Goal: Transaction & Acquisition: Purchase product/service

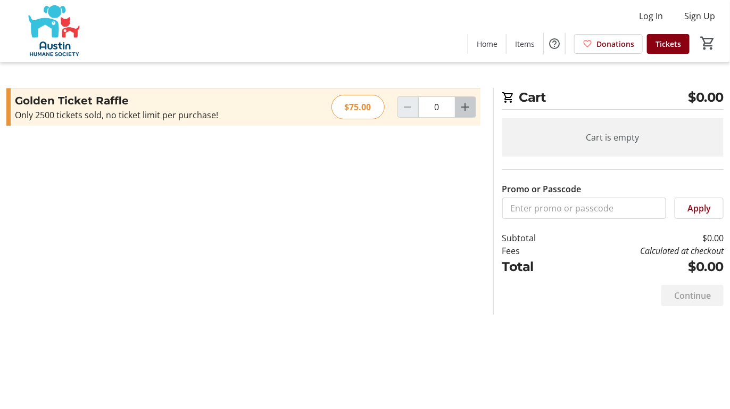
click at [467, 103] on mat-icon "Increment by one" at bounding box center [465, 107] width 13 height 13
type input "1"
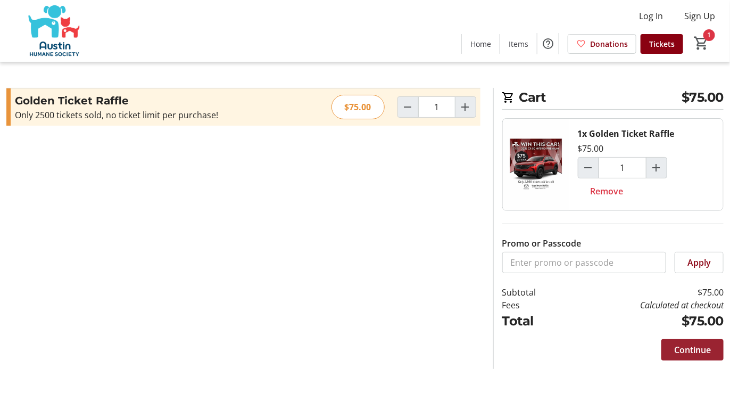
click at [695, 349] on span "Continue" at bounding box center [692, 349] width 37 height 13
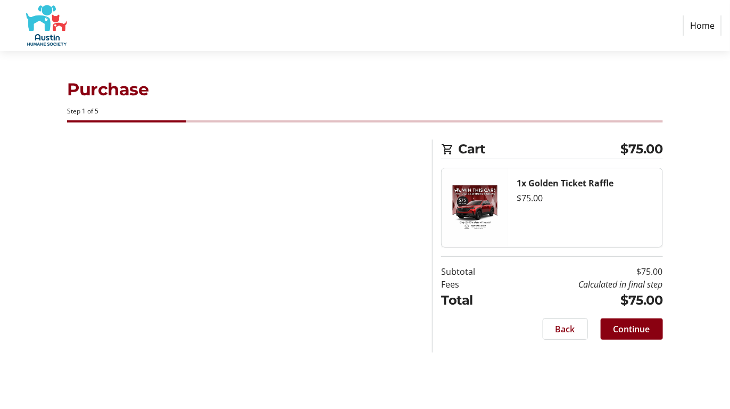
select select "US"
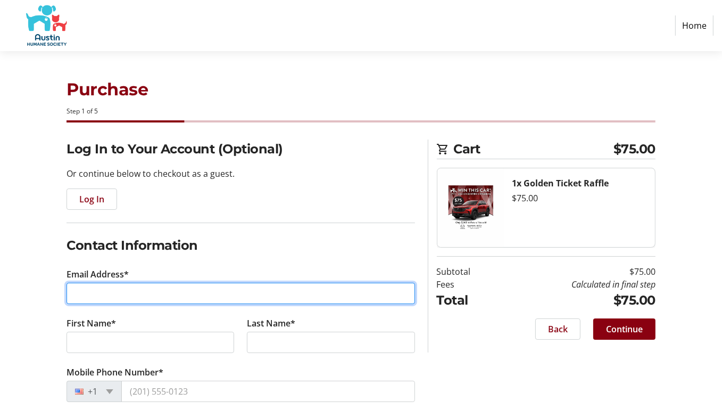
click at [127, 300] on input "Email Address*" at bounding box center [241, 293] width 349 height 21
type input "[EMAIL_ADDRESS][DOMAIN_NAME]"
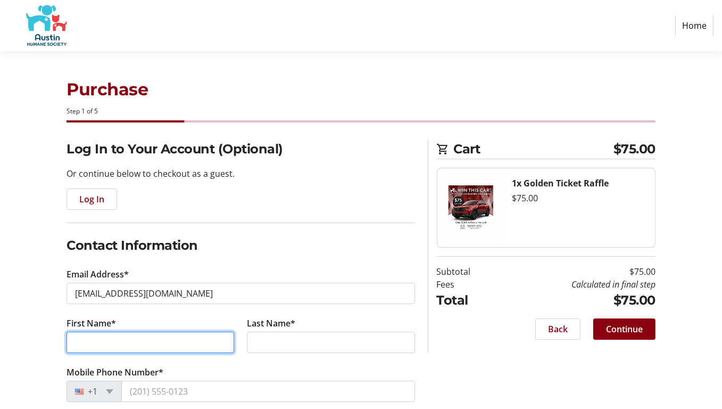
type input "[PERSON_NAME]"
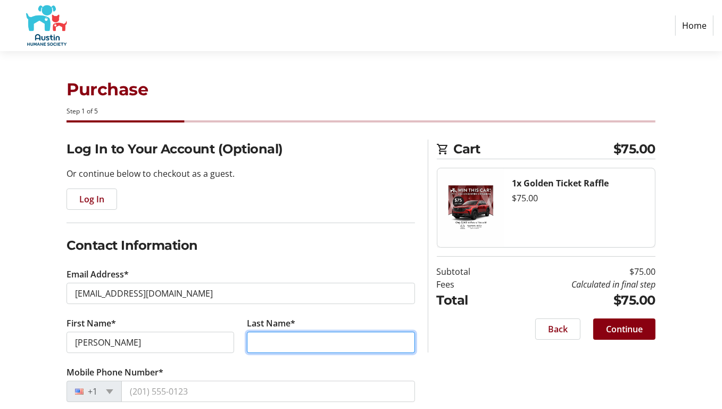
type input "[PERSON_NAME]"
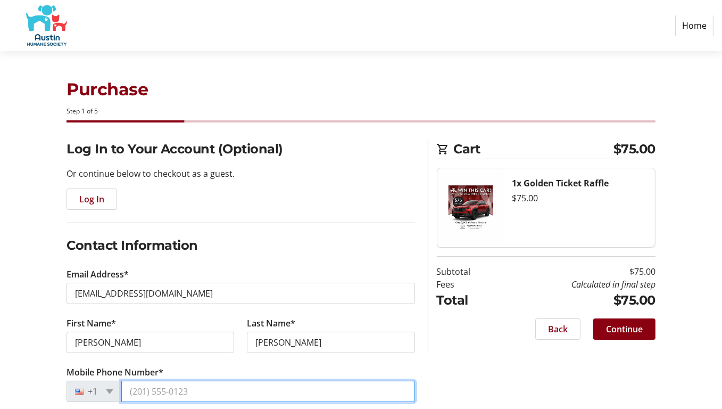
type input "[PHONE_NUMBER]"
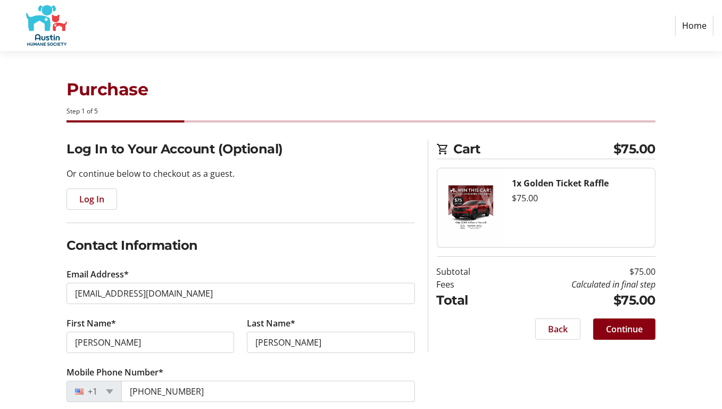
type input "2009 Lobelia Dr"
type input "[GEOGRAPHIC_DATA]"
select select "[GEOGRAPHIC_DATA]"
type input "78613"
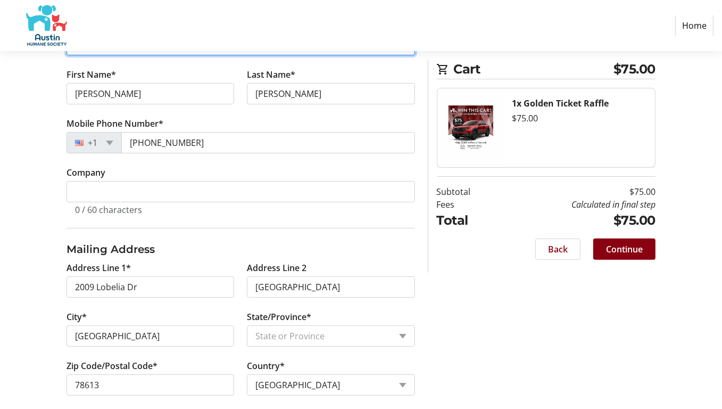
scroll to position [257, 0]
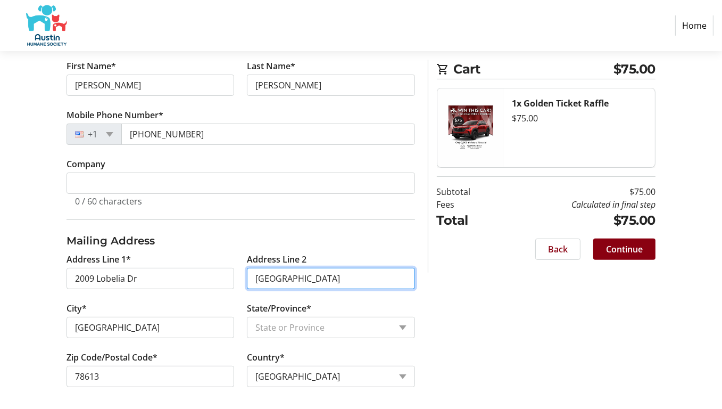
drag, startPoint x: 305, startPoint y: 276, endPoint x: 237, endPoint y: 278, distance: 67.6
click at [237, 278] on div "Address Line 1* 2009 Lobelia Dr Address Line [GEOGRAPHIC_DATA]* [GEOGRAPHIC_DAT…" at bounding box center [240, 326] width 361 height 147
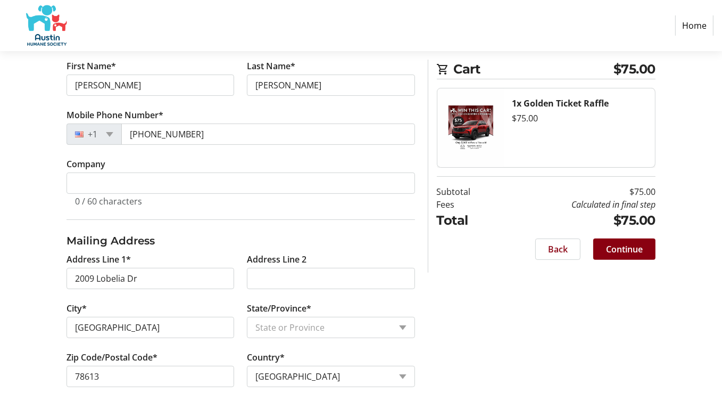
click at [34, 316] on div "Log In to Your Account (Optional) Or continue below to checkout as a guest. Log…" at bounding box center [361, 147] width 722 height 530
click at [625, 247] on span "Continue" at bounding box center [624, 249] width 37 height 13
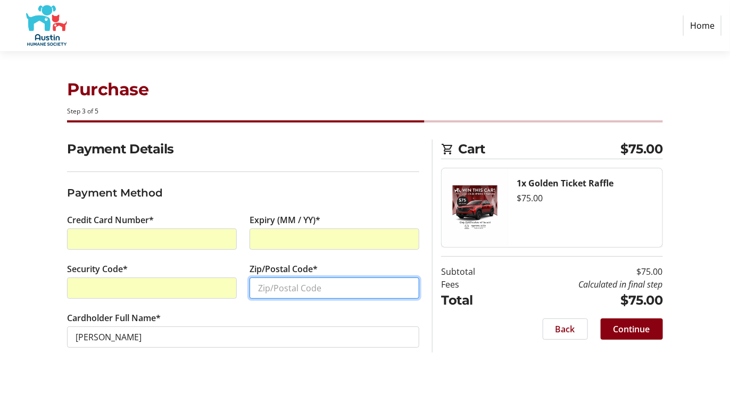
click at [308, 286] on input "Zip/Postal Code*" at bounding box center [335, 287] width 170 height 21
type input "78613"
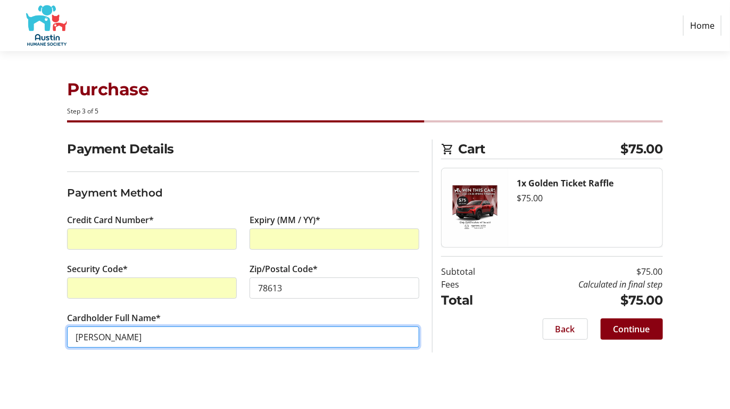
click at [106, 334] on input "[PERSON_NAME]" at bounding box center [243, 336] width 352 height 21
type input "[PERSON_NAME]"
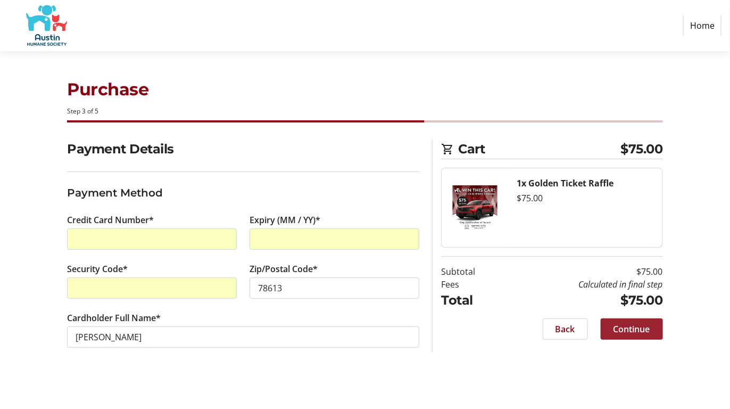
click at [636, 326] on span "Continue" at bounding box center [632, 329] width 37 height 13
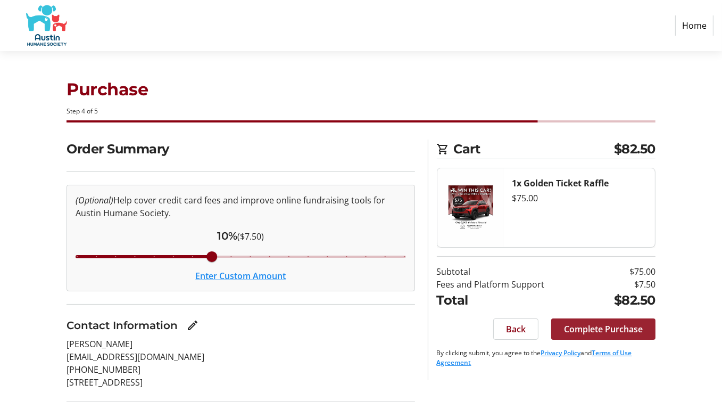
click at [595, 324] on span "Complete Purchase" at bounding box center [603, 329] width 79 height 13
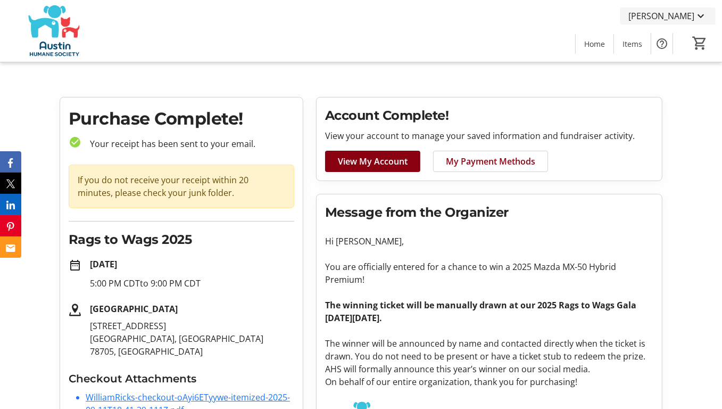
click at [694, 15] on span "[PERSON_NAME]" at bounding box center [662, 16] width 66 height 13
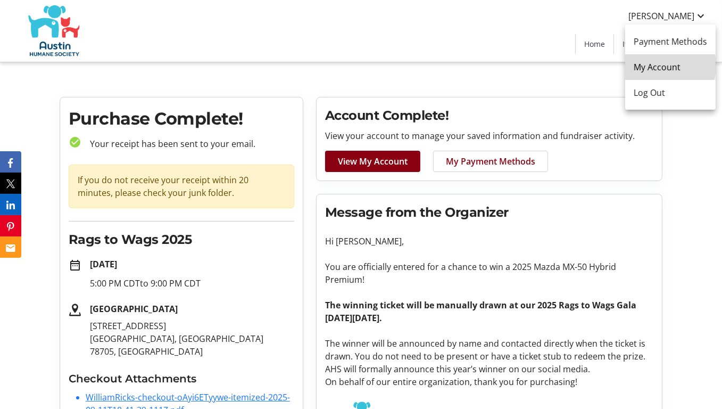
click at [657, 66] on span "My Account" at bounding box center [670, 67] width 73 height 13
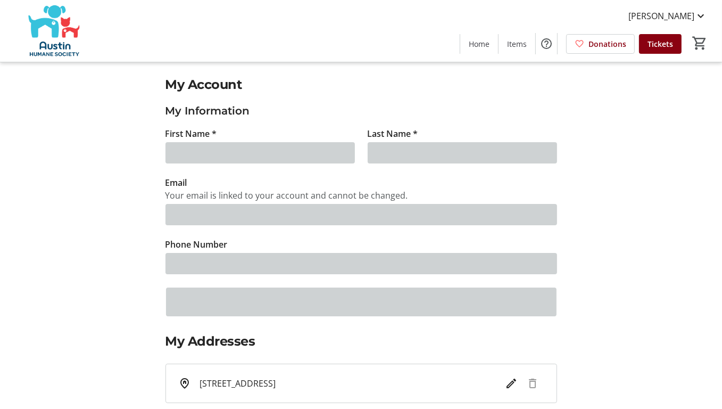
type input "[PERSON_NAME]"
type input "[EMAIL_ADDRESS][DOMAIN_NAME]"
type input "[PHONE_NUMBER]"
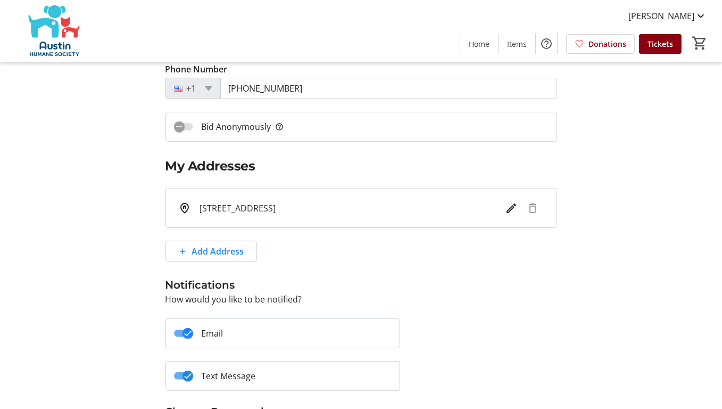
scroll to position [271, 0]
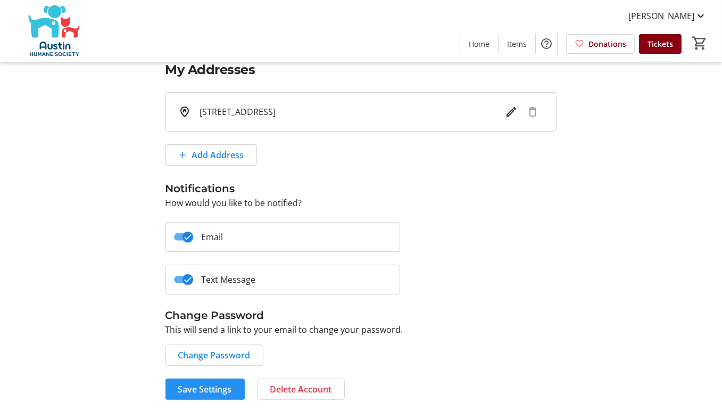
click at [210, 383] on span "Save Settings" at bounding box center [205, 389] width 54 height 13
click at [687, 14] on span "[PERSON_NAME]" at bounding box center [662, 16] width 66 height 13
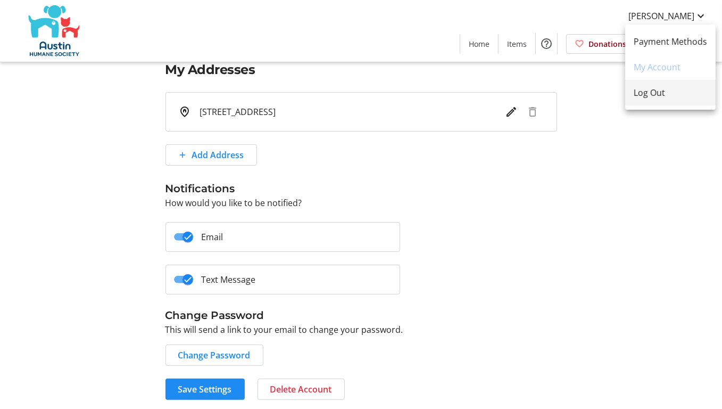
click at [663, 93] on span "Log Out" at bounding box center [670, 92] width 73 height 13
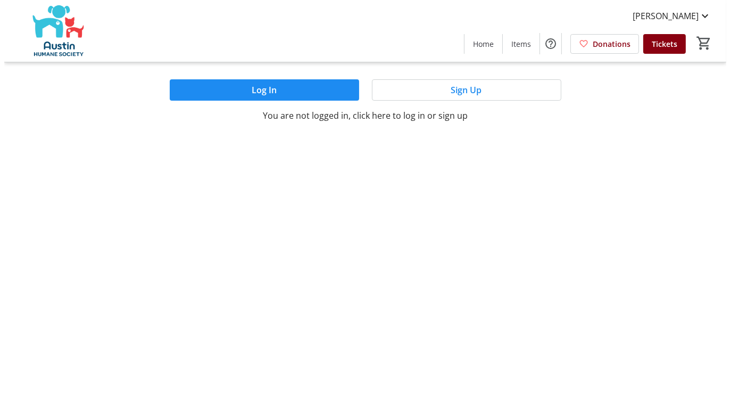
scroll to position [0, 0]
